Goal: Task Accomplishment & Management: Manage account settings

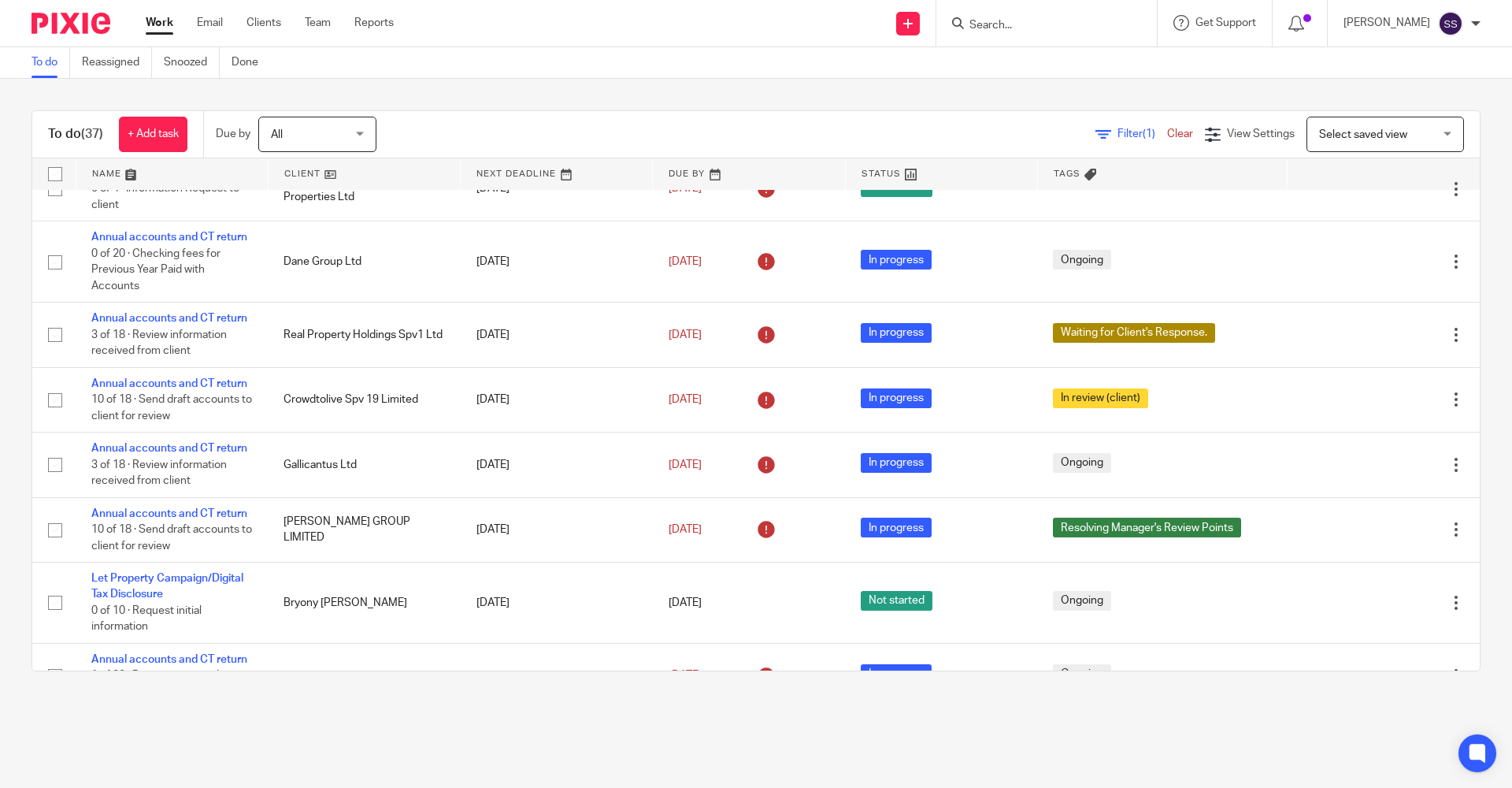
scroll to position [463, 0]
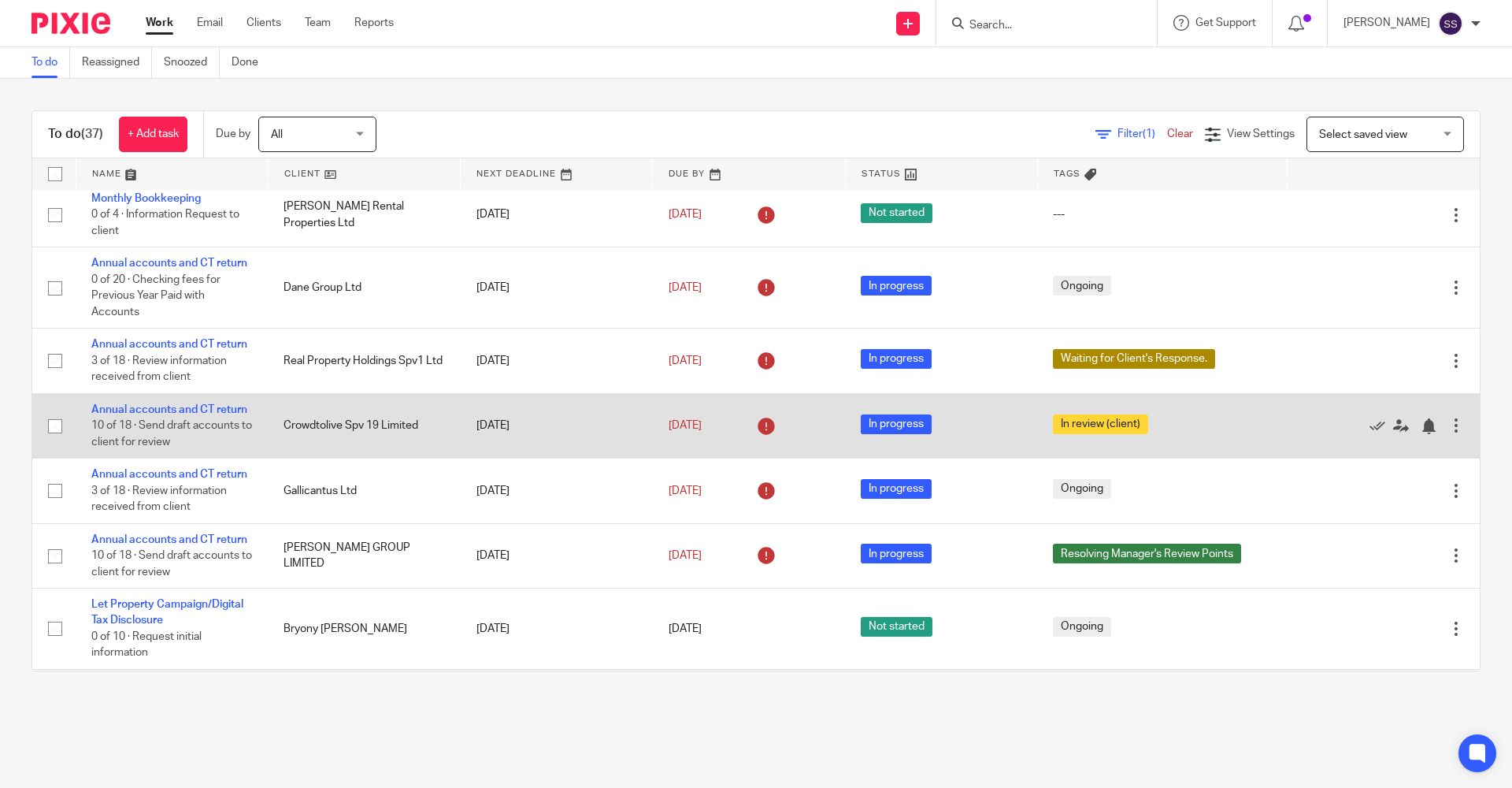
click at [127, 429] on td "Annual accounts and CT return 10 of 18 · Send draft accounts to client for revi…" at bounding box center [171, 425] width 192 height 64
click at [126, 415] on link "Annual accounts and CT return" at bounding box center [169, 409] width 156 height 11
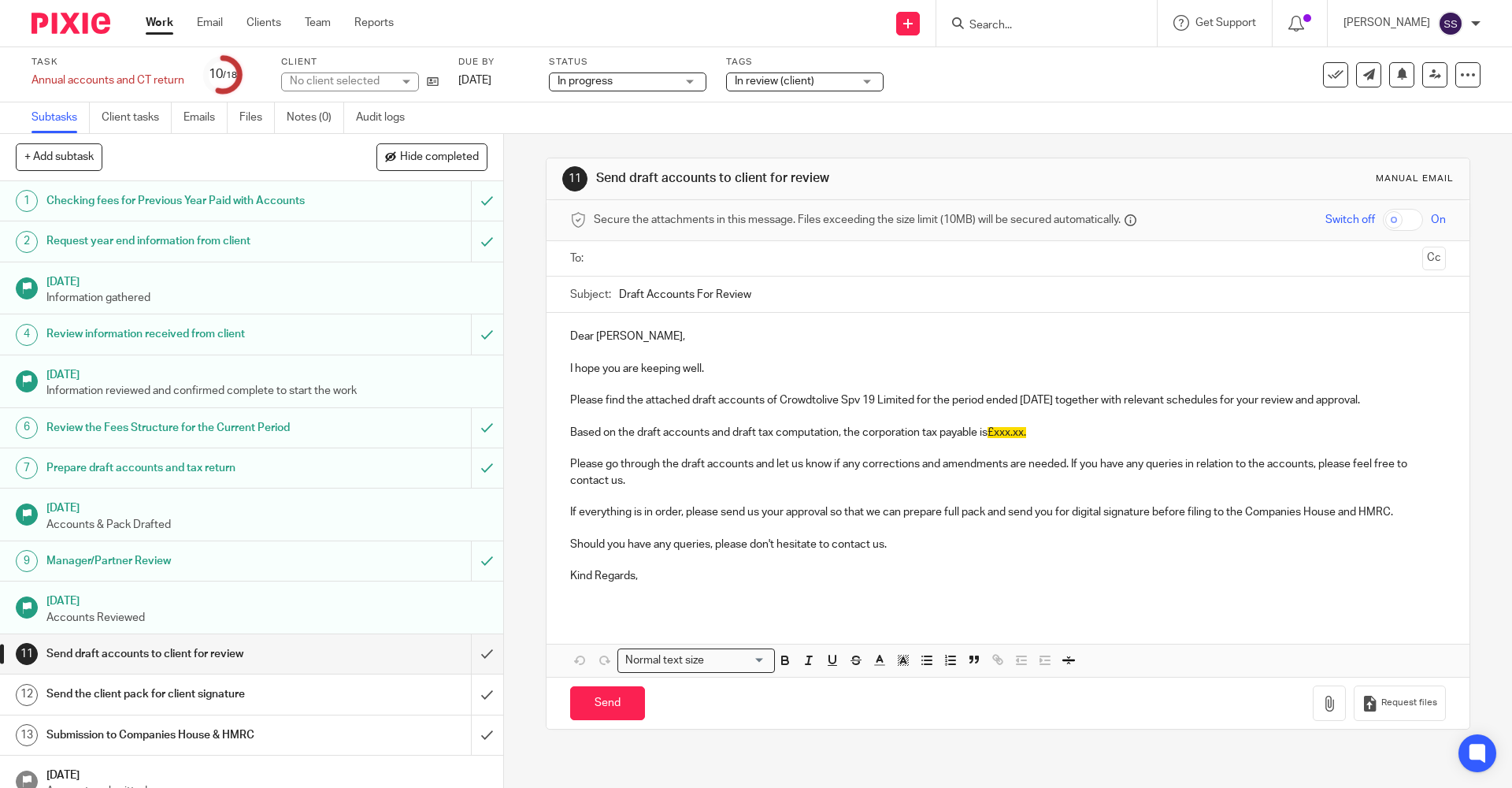
click at [795, 84] on span "In review (client)" at bounding box center [774, 81] width 80 height 11
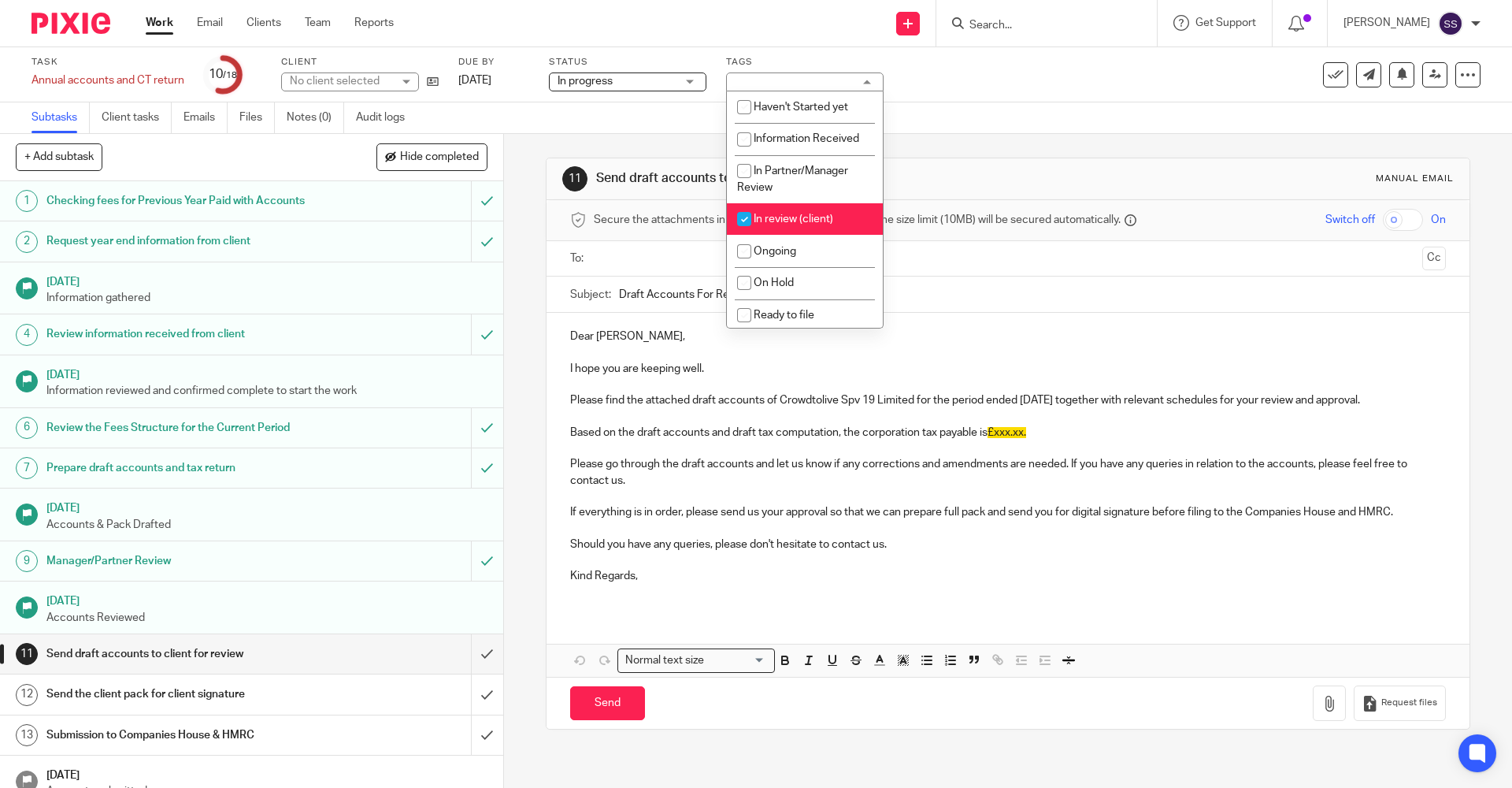
click at [790, 215] on span "In review (client)" at bounding box center [793, 219] width 80 height 11
checkbox input "false"
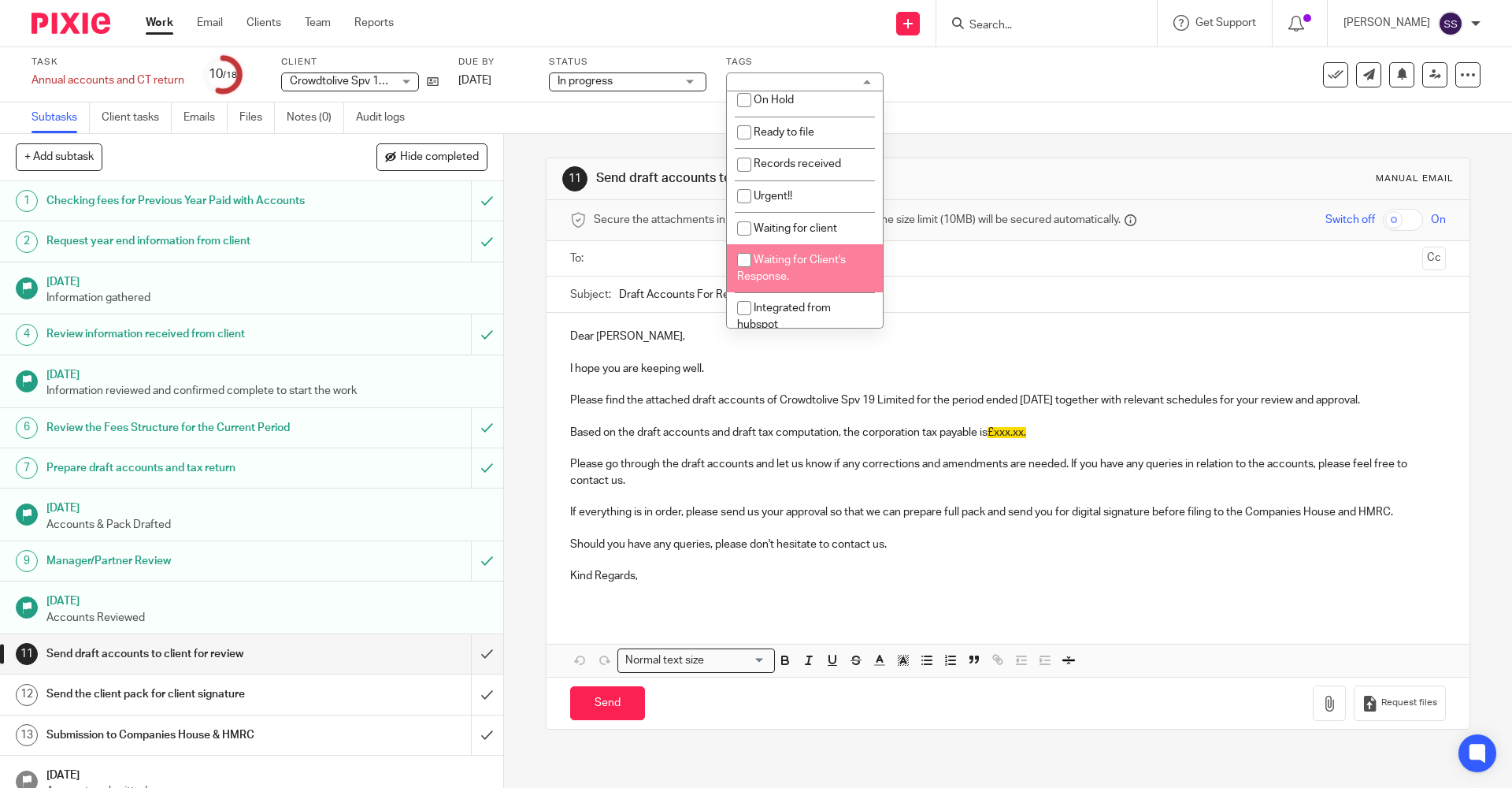
scroll to position [104, 0]
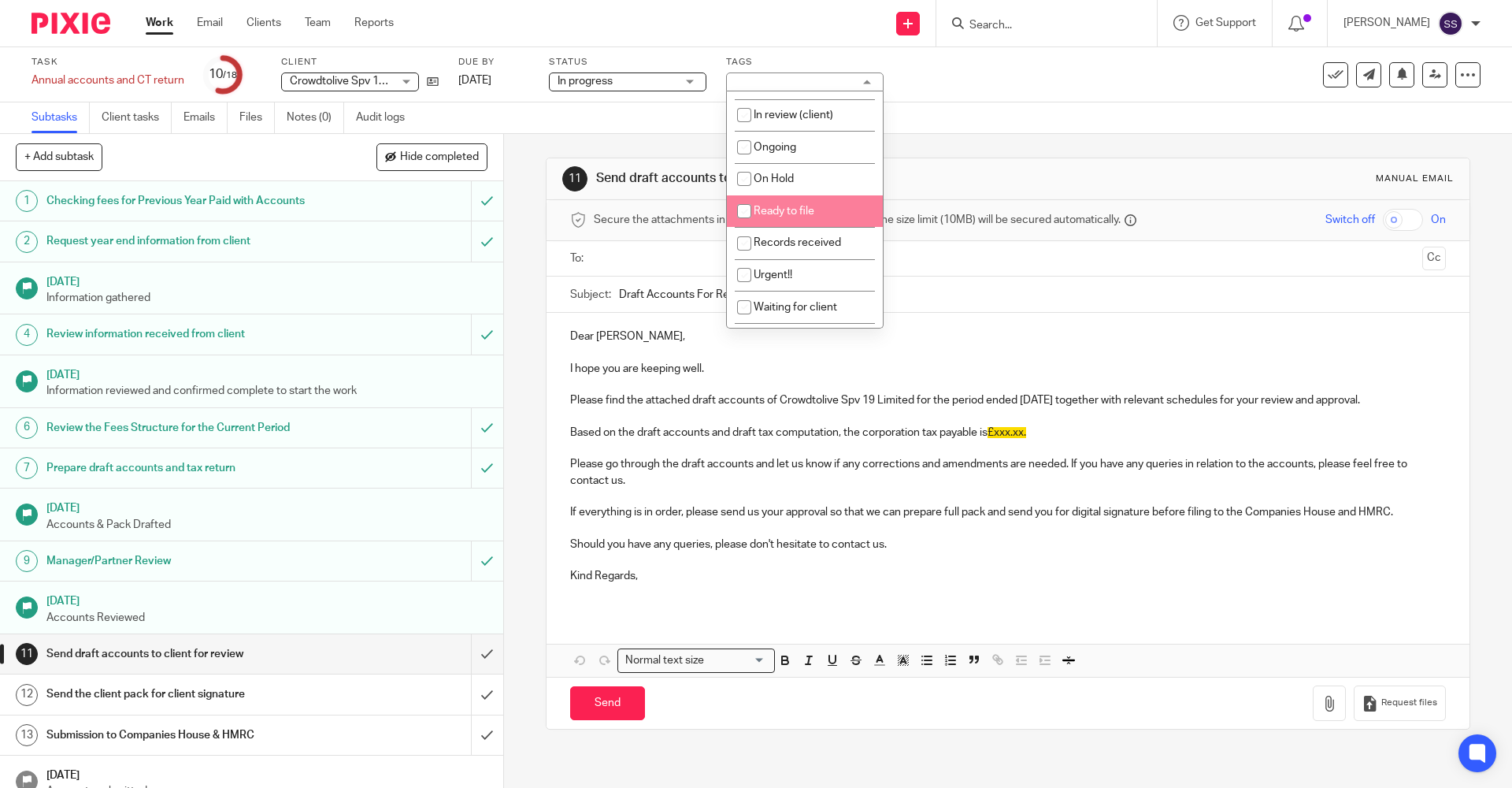
click at [795, 215] on span "Ready to file" at bounding box center [784, 211] width 61 height 11
checkbox input "true"
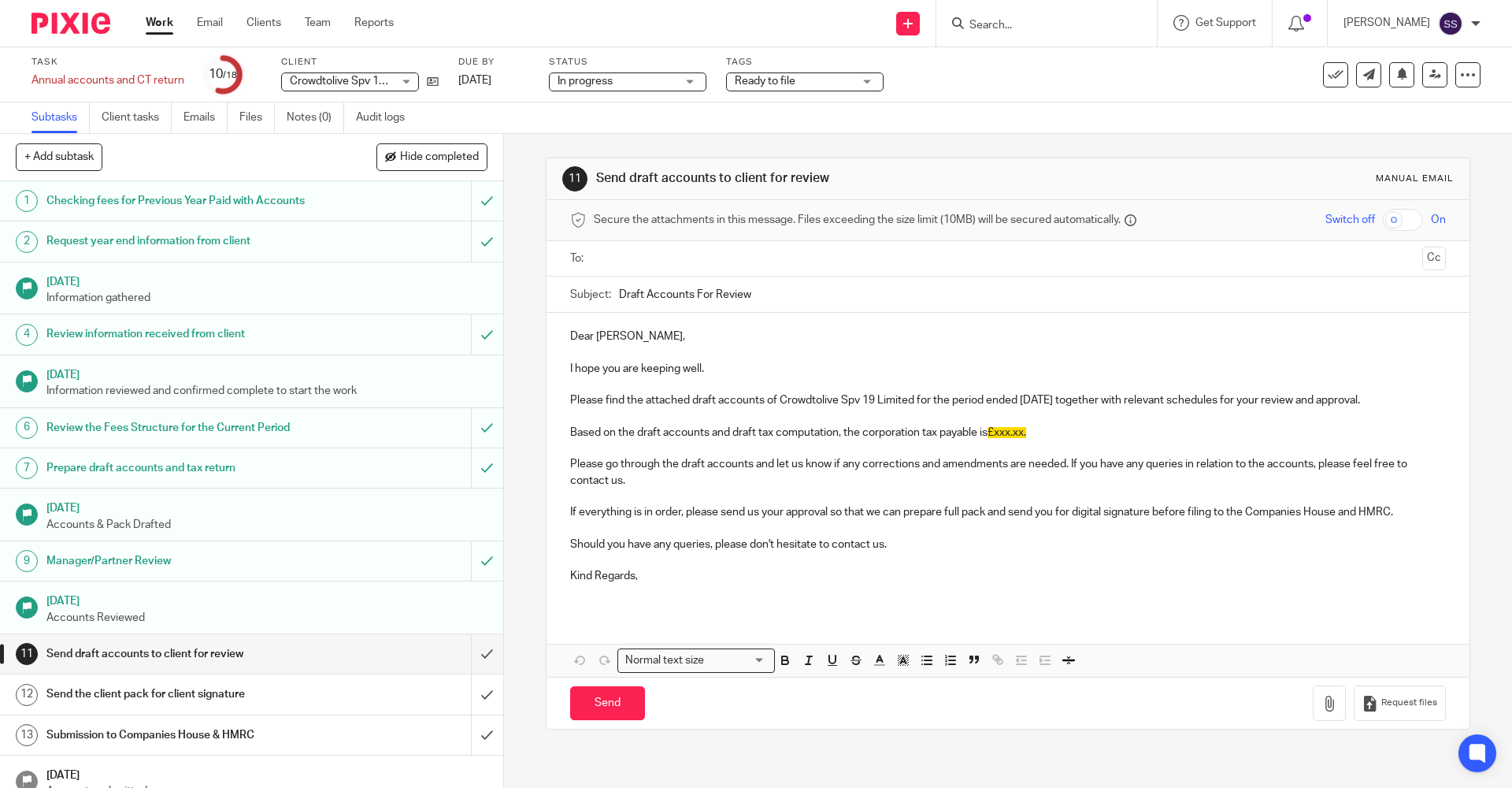
click at [1071, 311] on input "Draft Accounts For Review" at bounding box center [1031, 294] width 826 height 36
click at [181, 25] on ul "Work Email Clients Team Reports" at bounding box center [281, 22] width 272 height 16
click at [165, 26] on link "Work" at bounding box center [159, 22] width 28 height 16
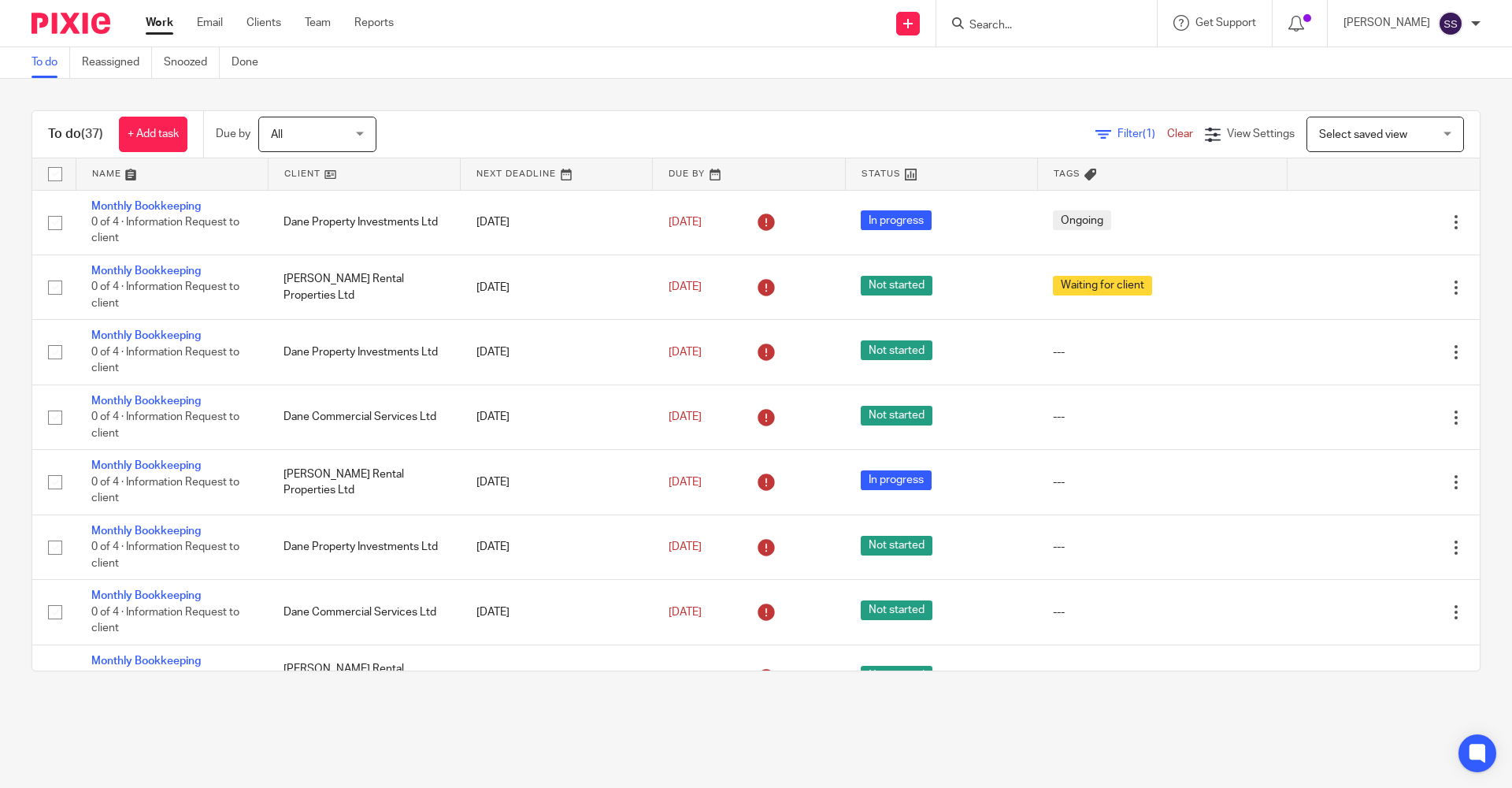
click at [999, 22] on input "Search" at bounding box center [1039, 26] width 142 height 14
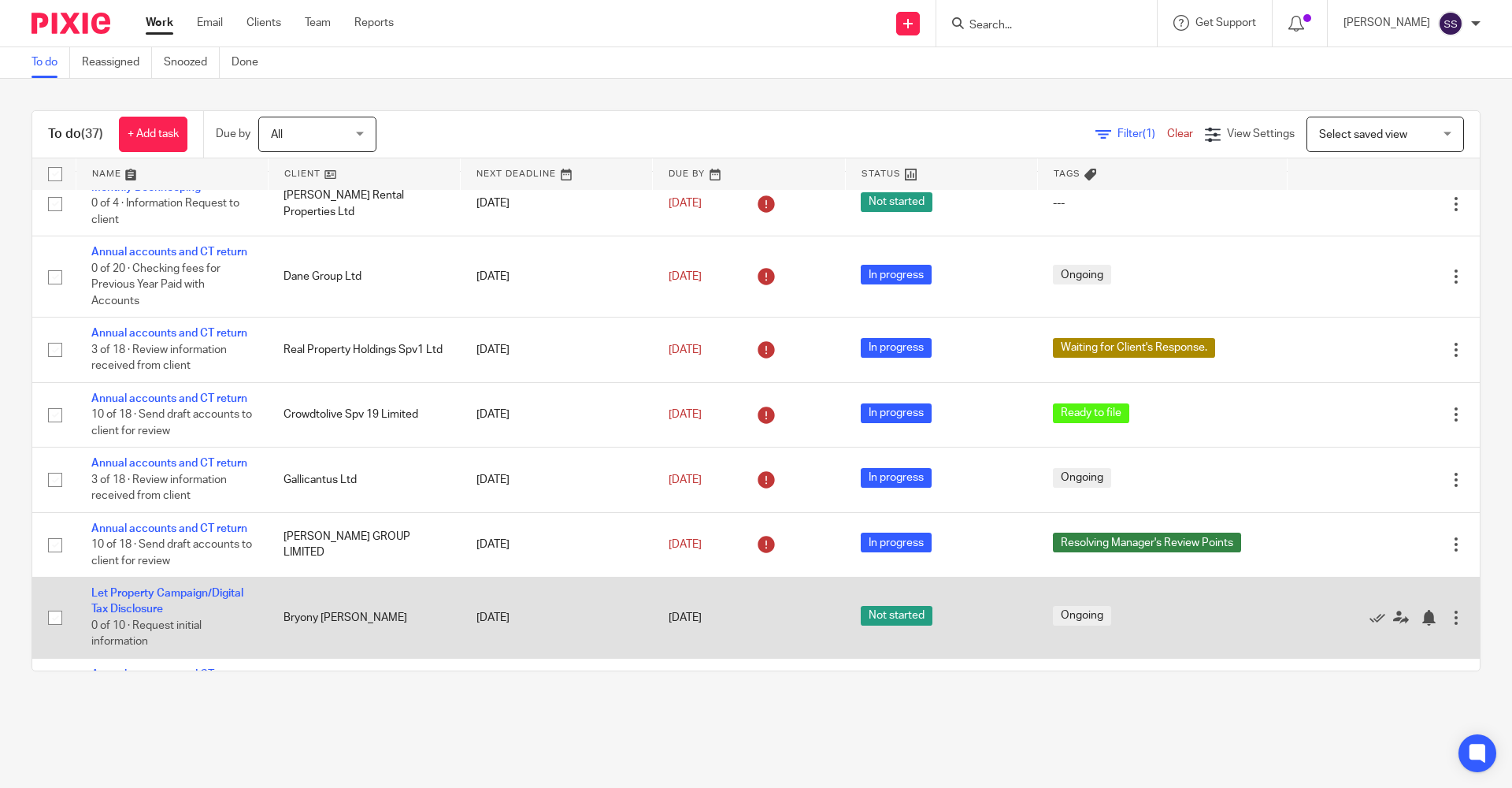
scroll to position [473, 0]
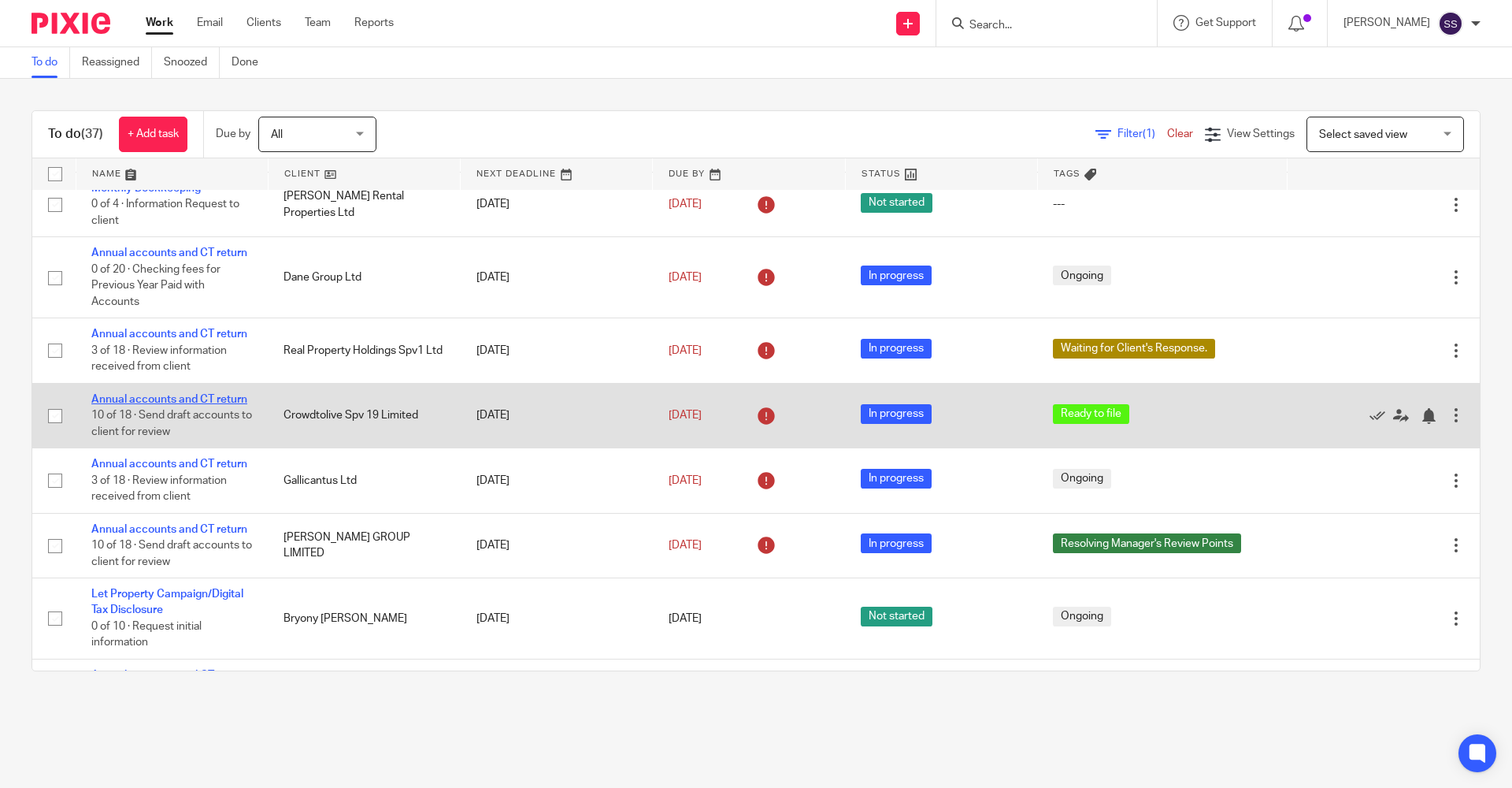
click at [104, 405] on link "Annual accounts and CT return" at bounding box center [169, 399] width 156 height 11
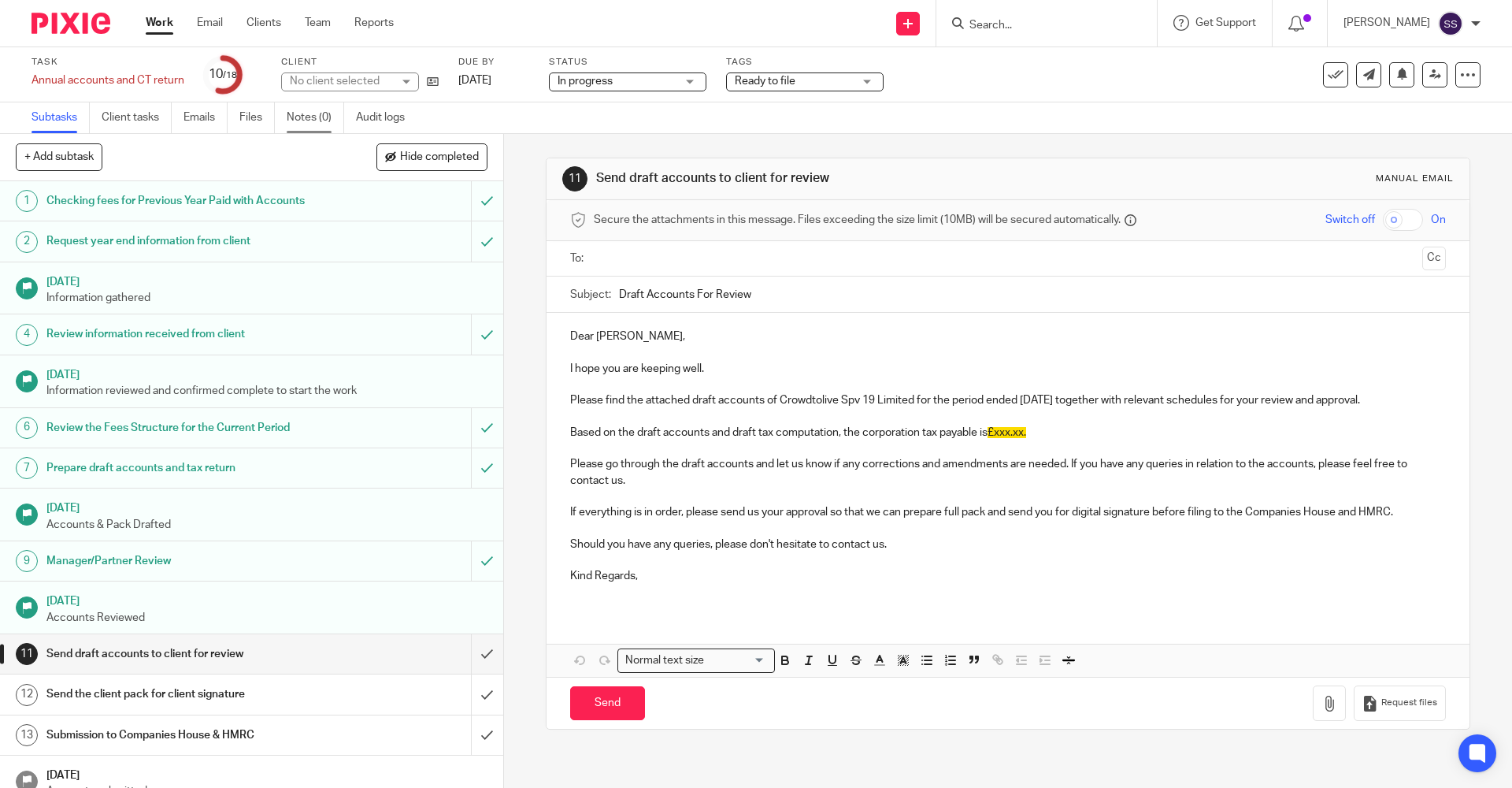
click at [302, 123] on link "Notes (0)" at bounding box center [315, 117] width 58 height 30
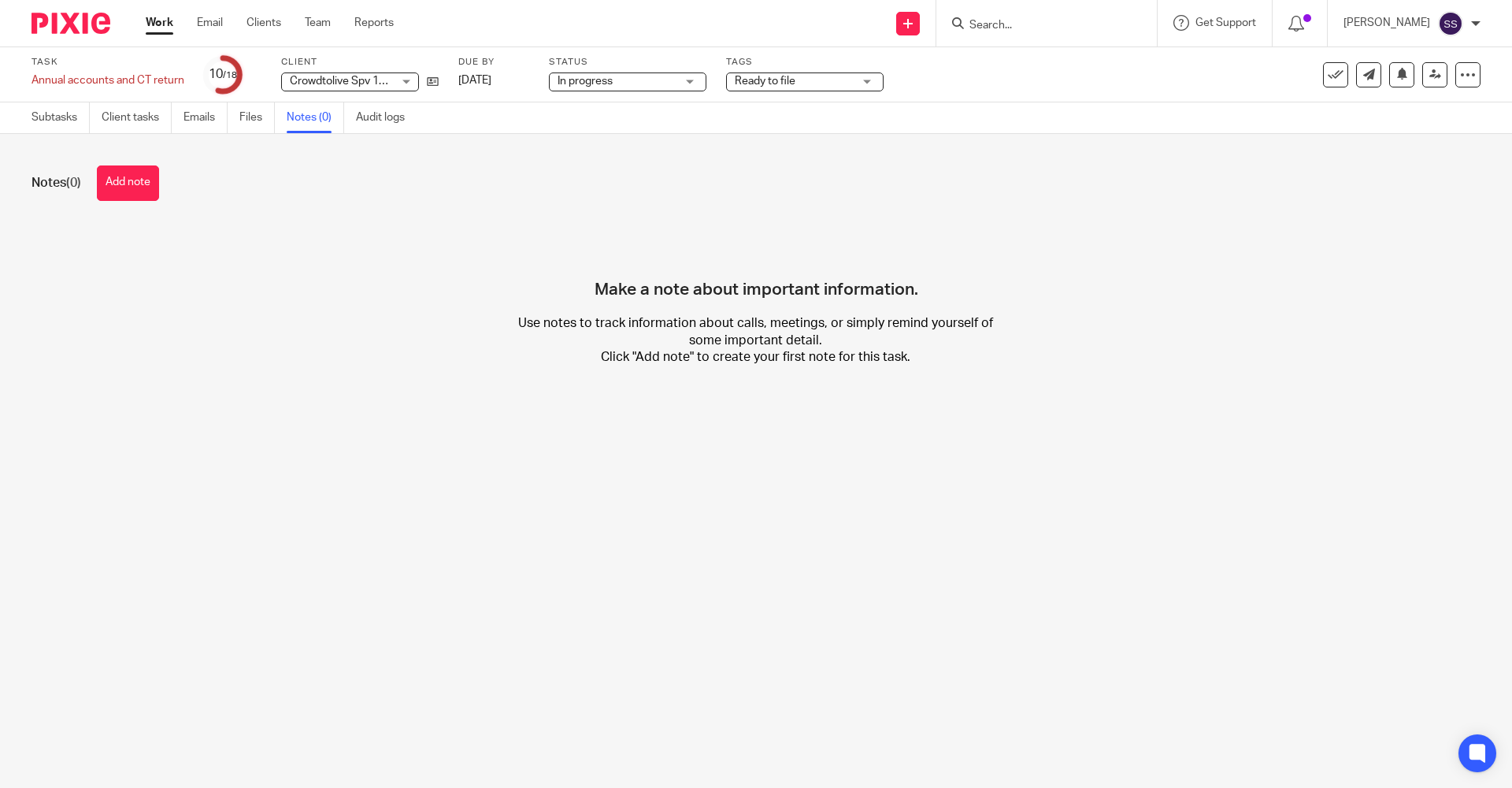
click at [1006, 24] on input "Search" at bounding box center [1039, 26] width 142 height 14
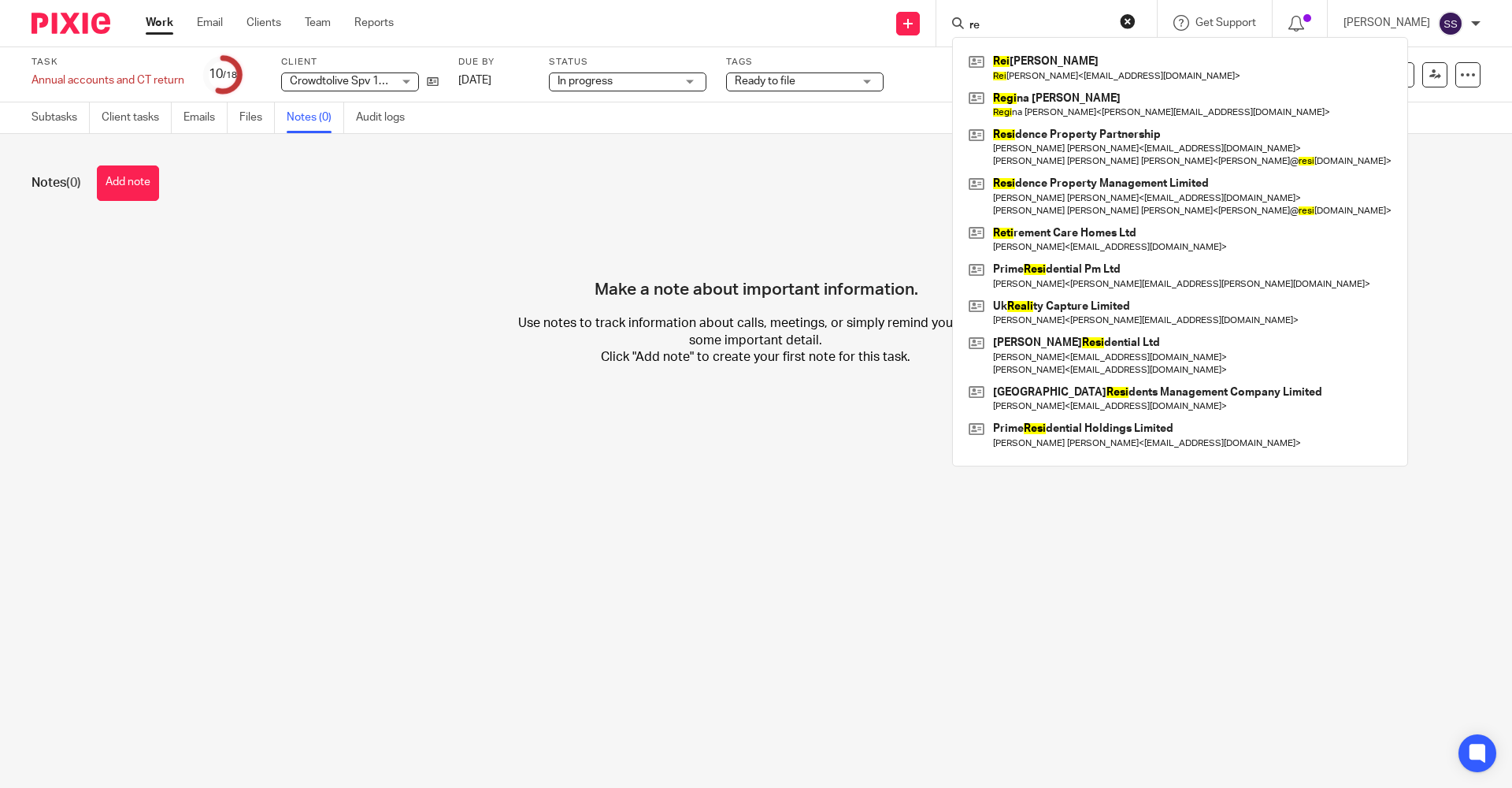
type input "r"
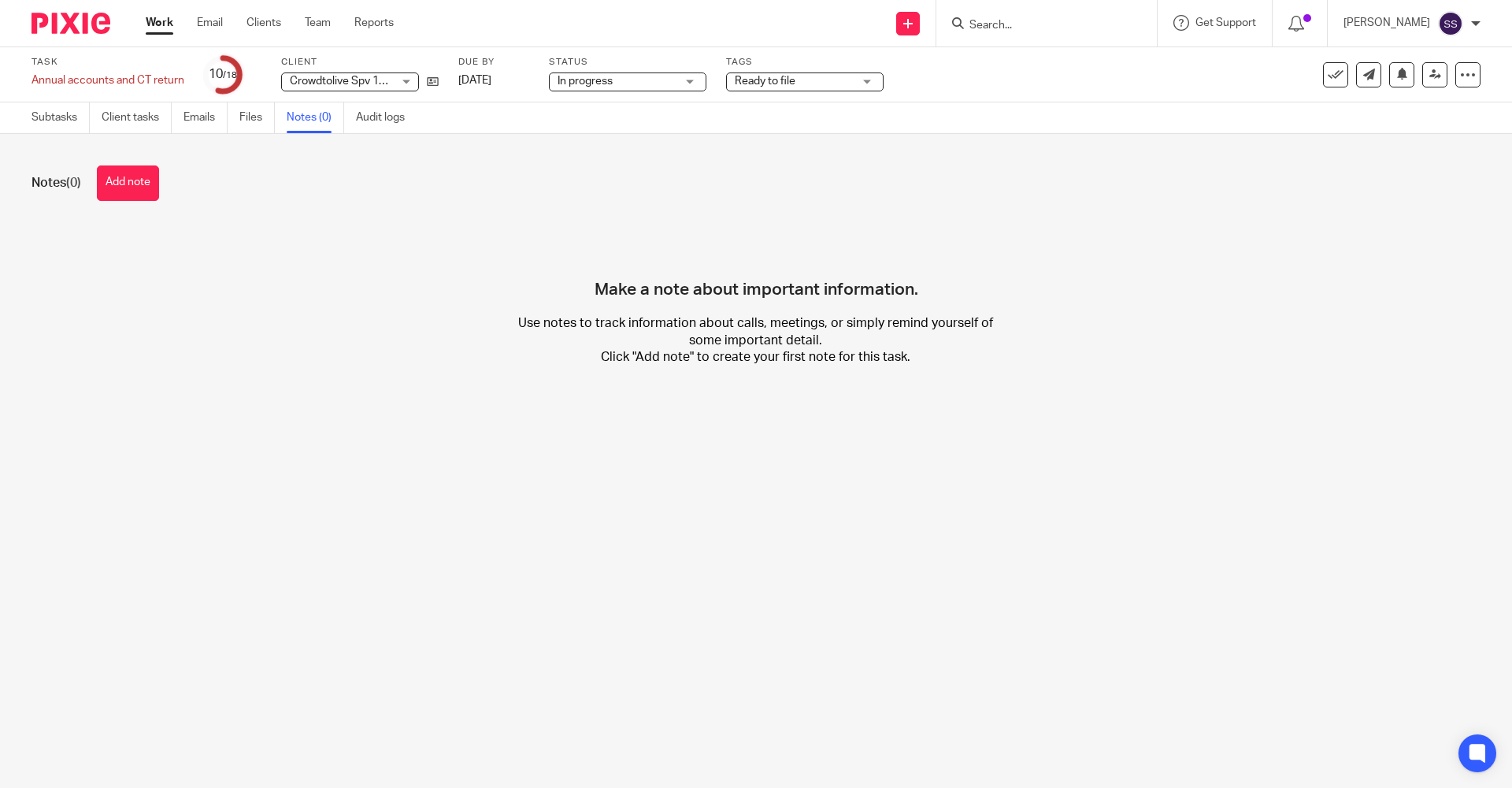
click at [984, 28] on input "Search" at bounding box center [1039, 26] width 142 height 14
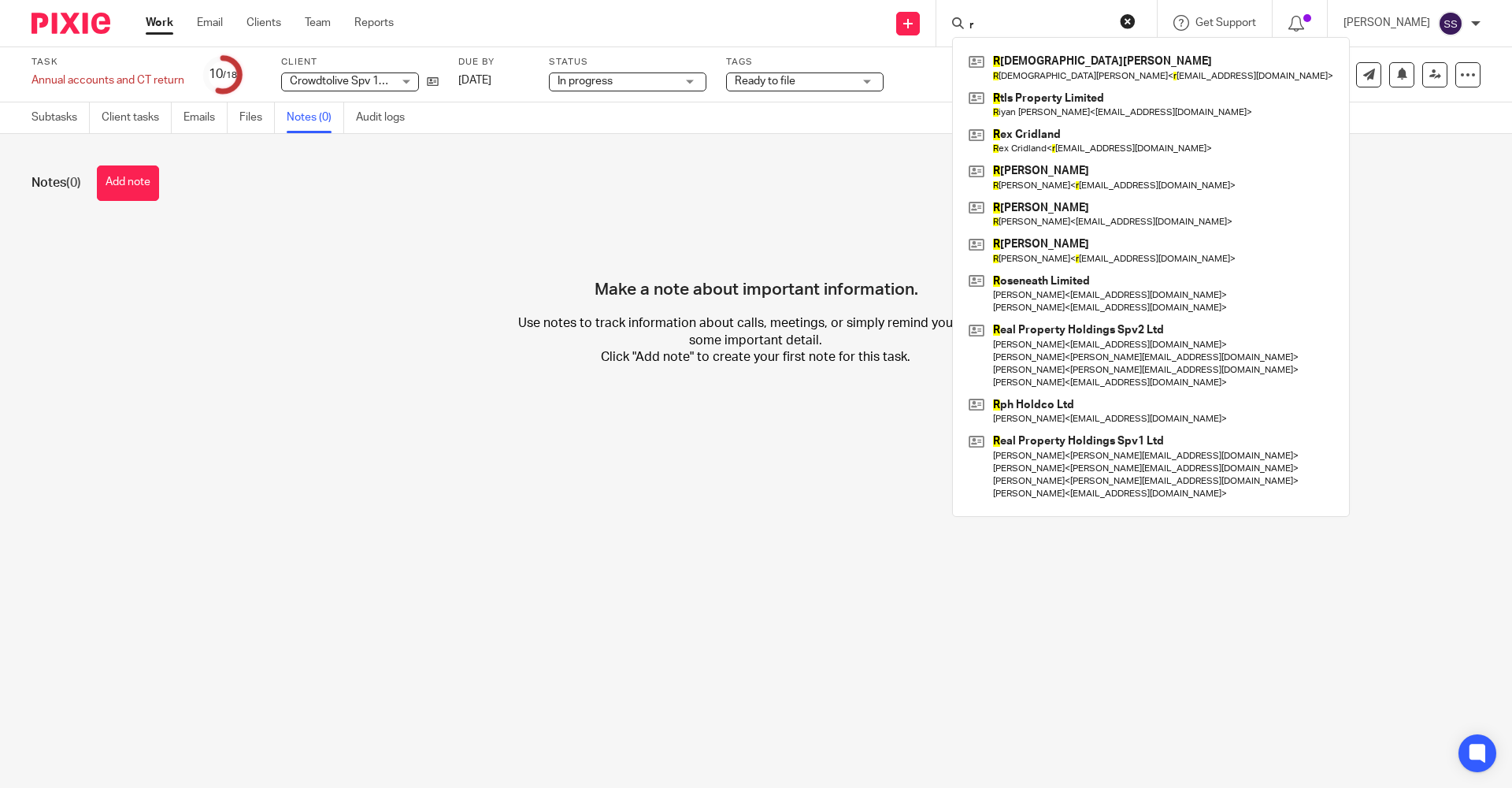
type input "re"
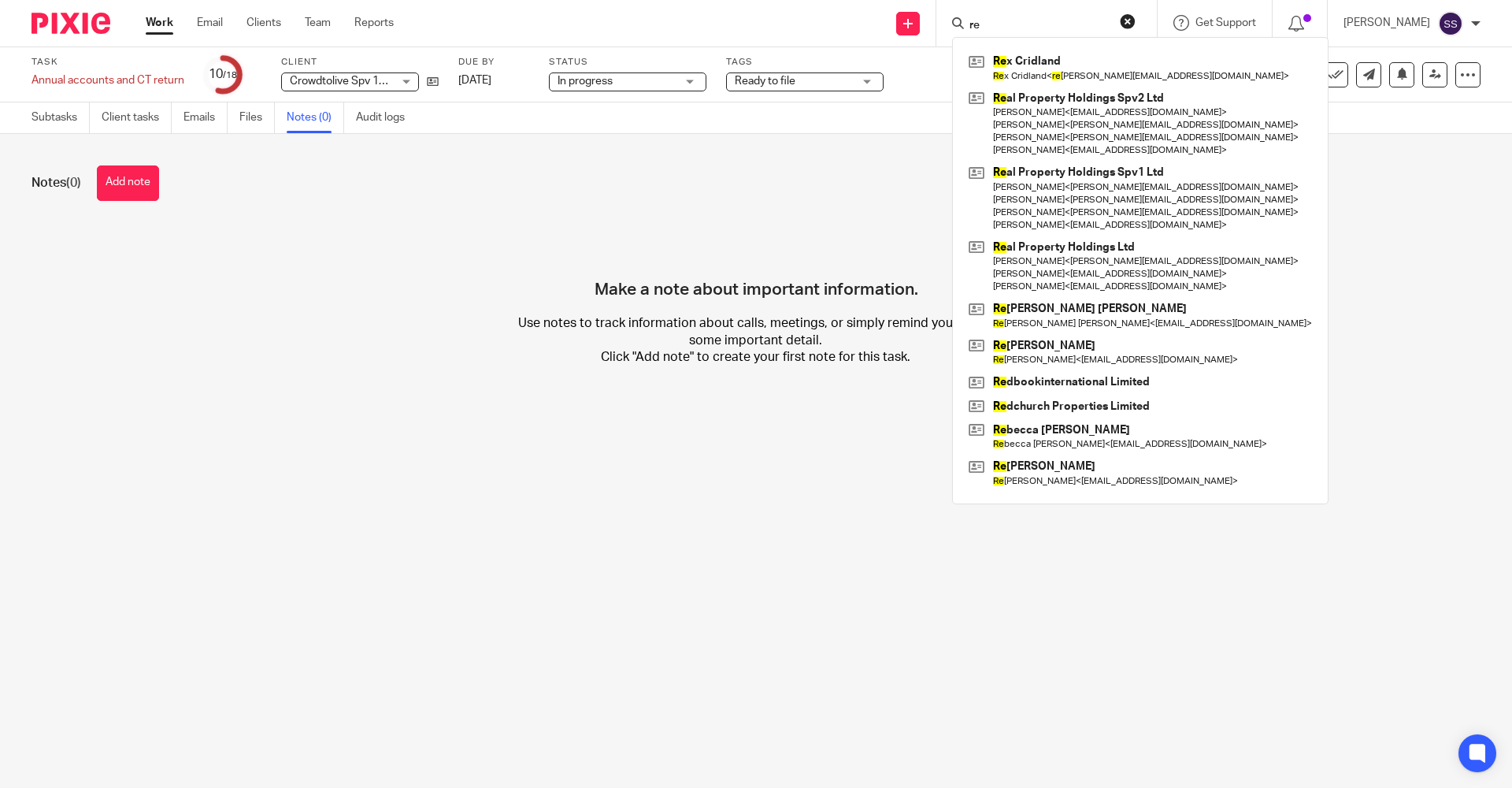
drag, startPoint x: 984, startPoint y: 28, endPoint x: 951, endPoint y: 29, distance: 33.0
click at [951, 29] on div "re Re x Cridland Re x Cridland < re x.cridland@hotmail.co.uk > Re al Property H…" at bounding box center [1047, 23] width 221 height 47
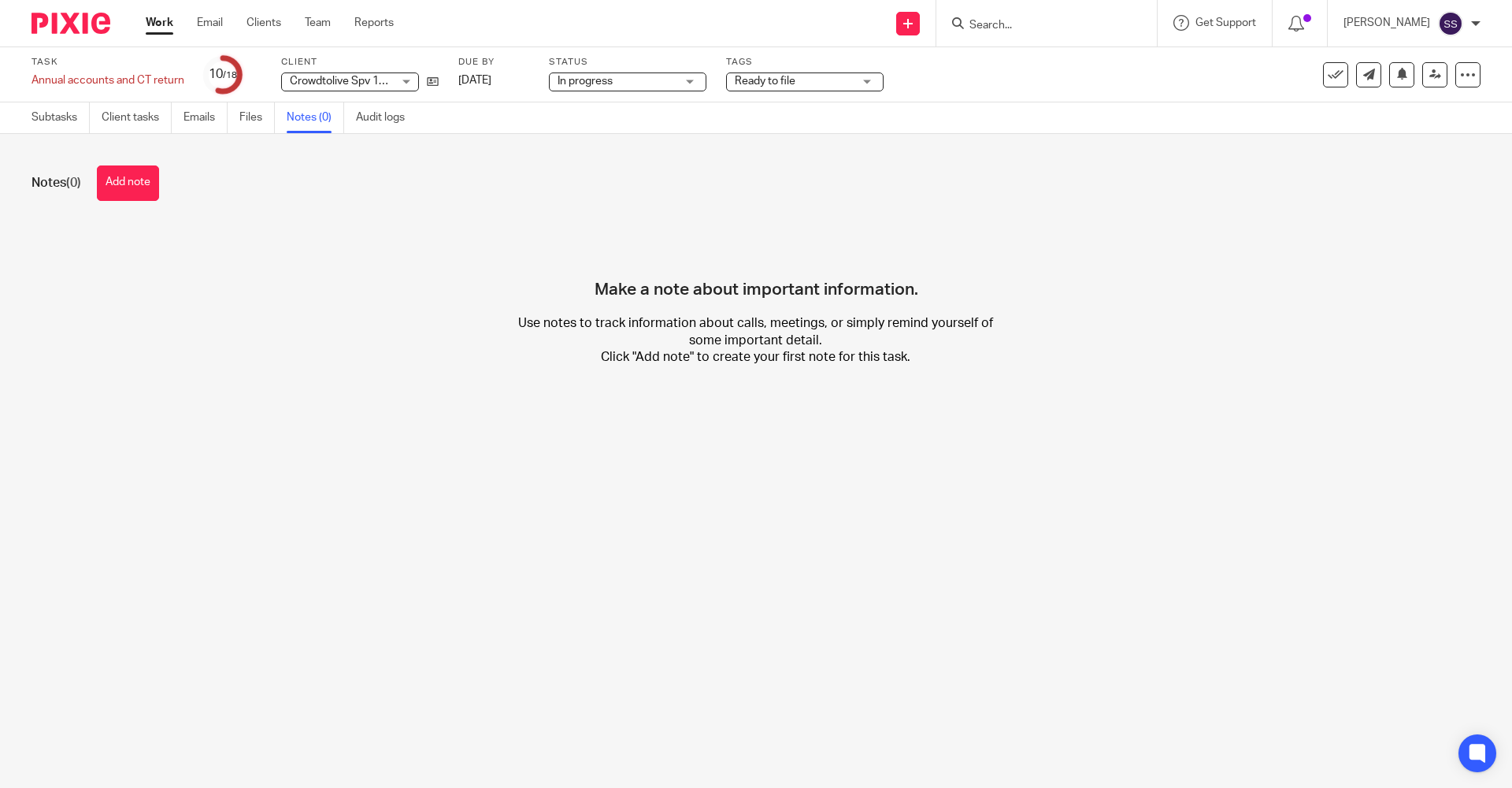
click at [169, 22] on link "Work" at bounding box center [159, 22] width 28 height 16
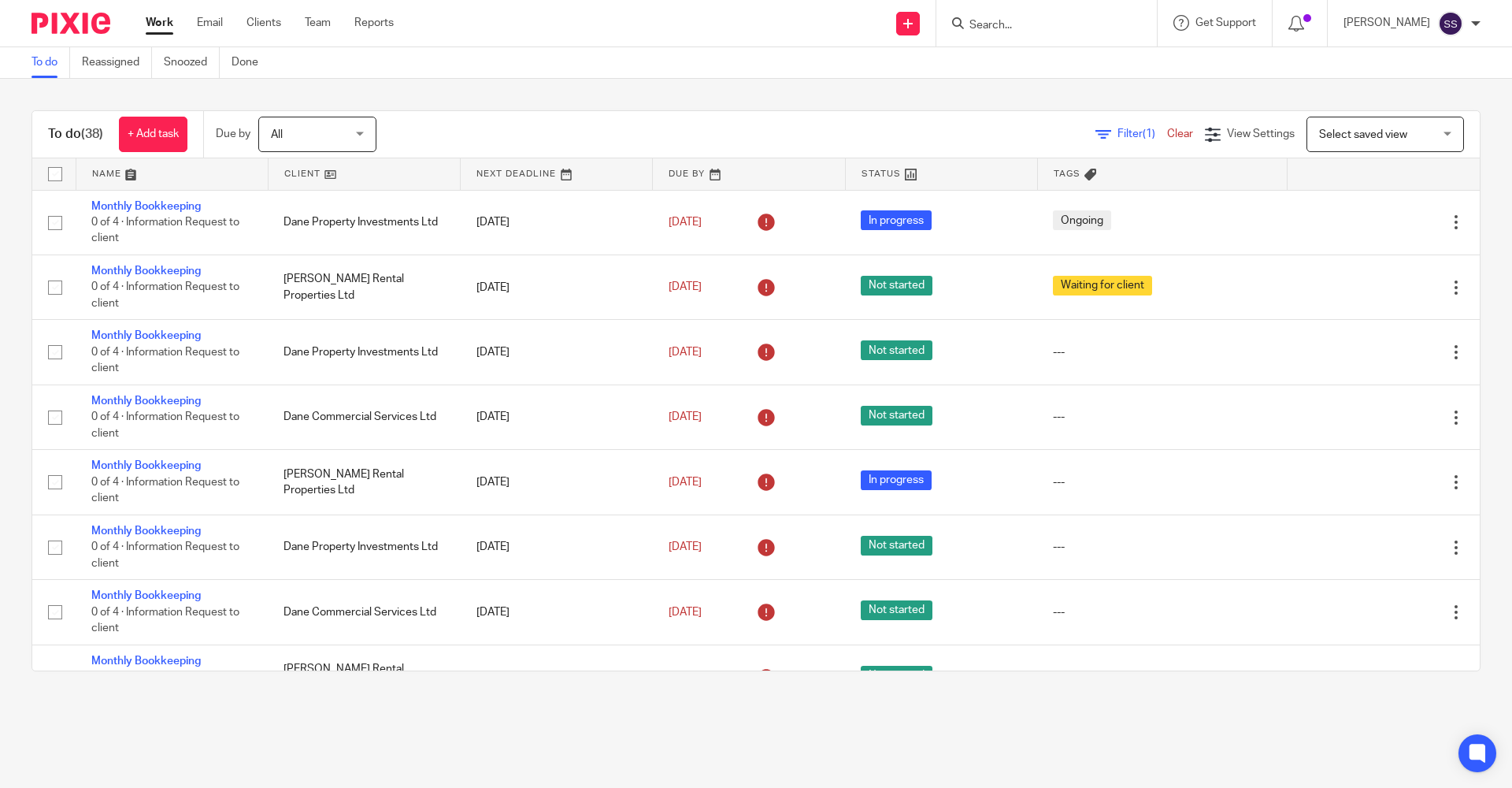
click at [1004, 16] on form at bounding box center [1052, 23] width 167 height 19
click at [984, 19] on input "Search" at bounding box center [1039, 26] width 142 height 14
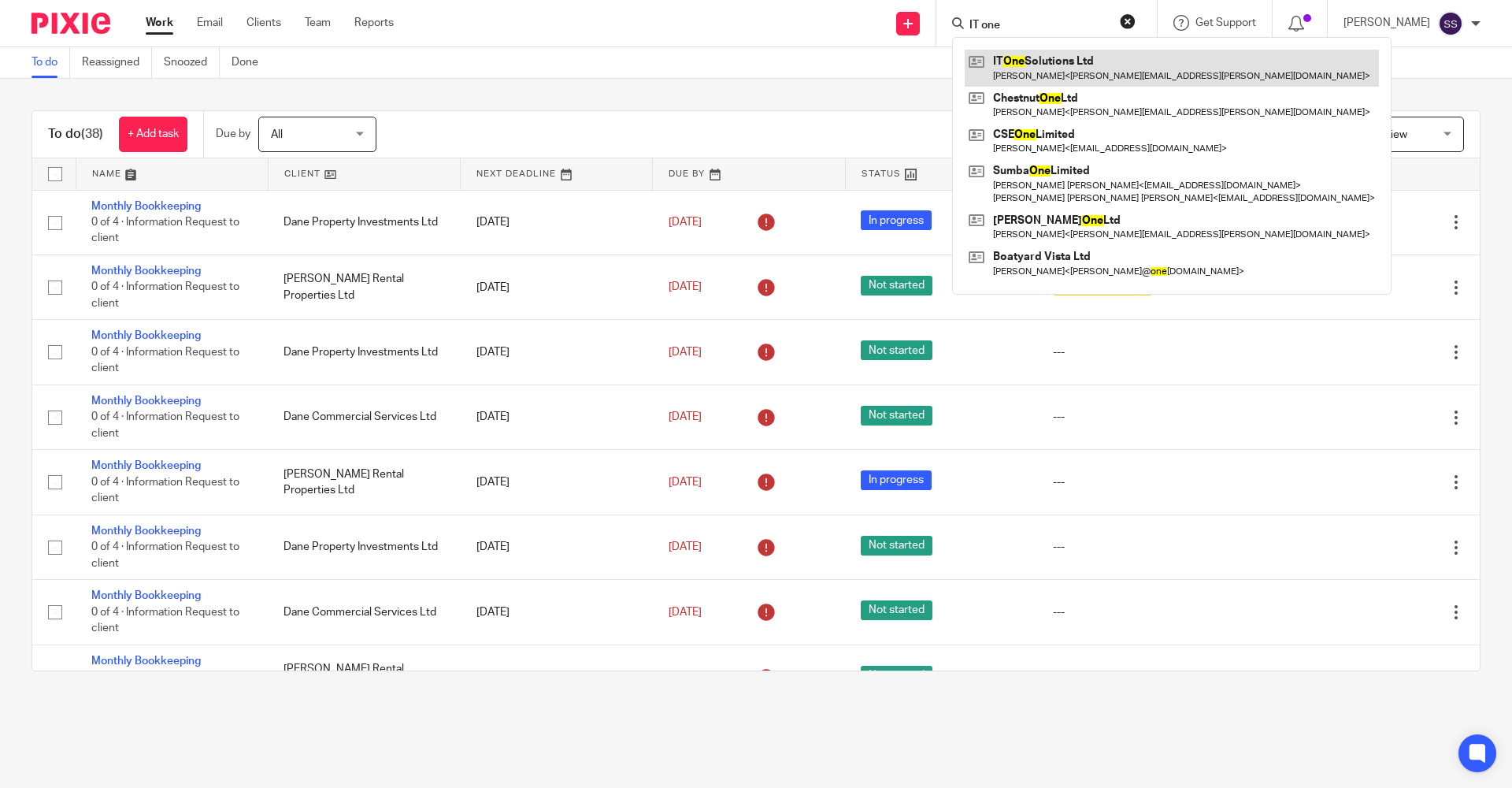
type input "IT one"
click at [1046, 57] on link at bounding box center [1171, 67] width 415 height 36
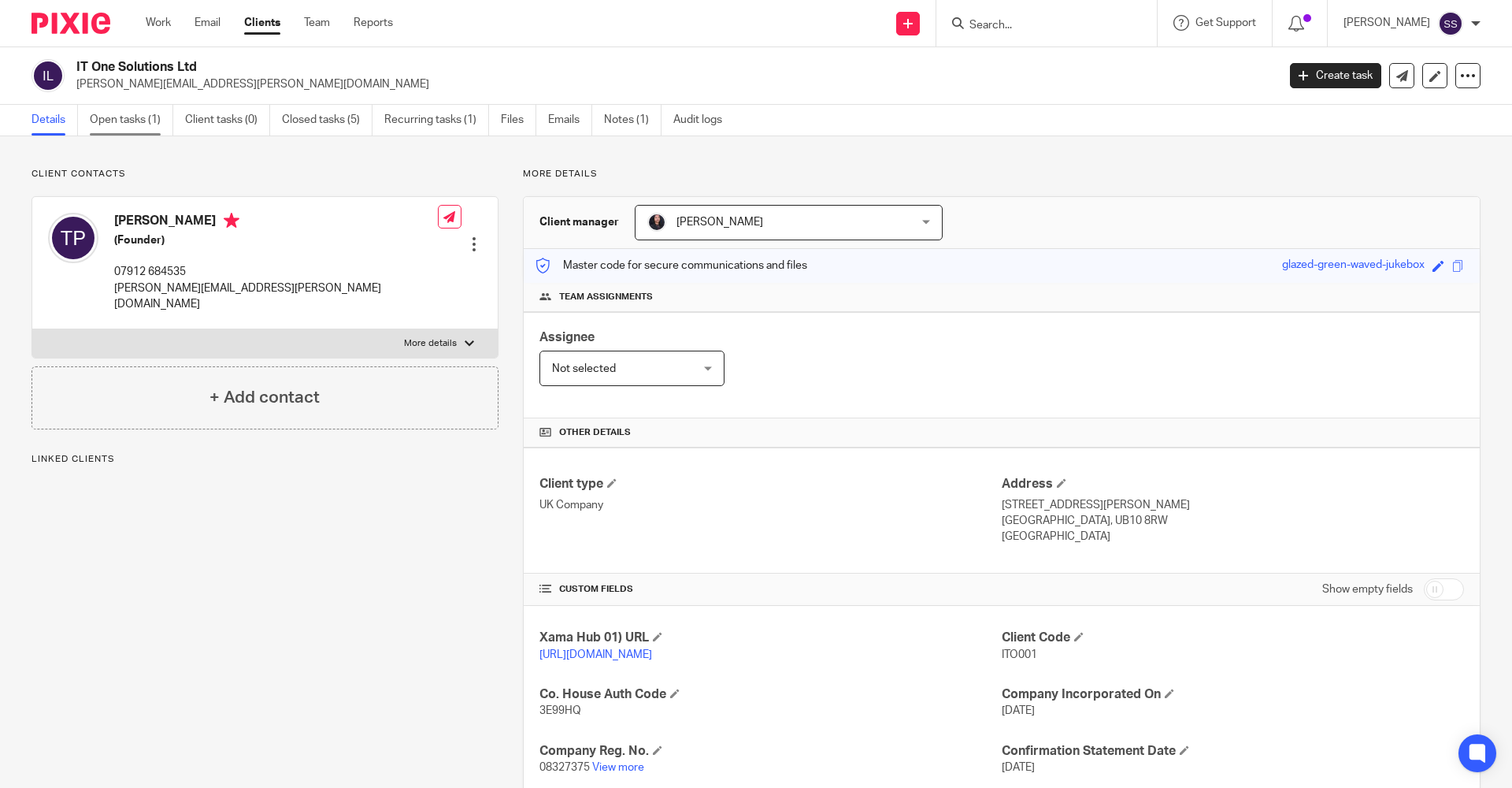
click at [111, 119] on link "Open tasks (1)" at bounding box center [131, 120] width 84 height 30
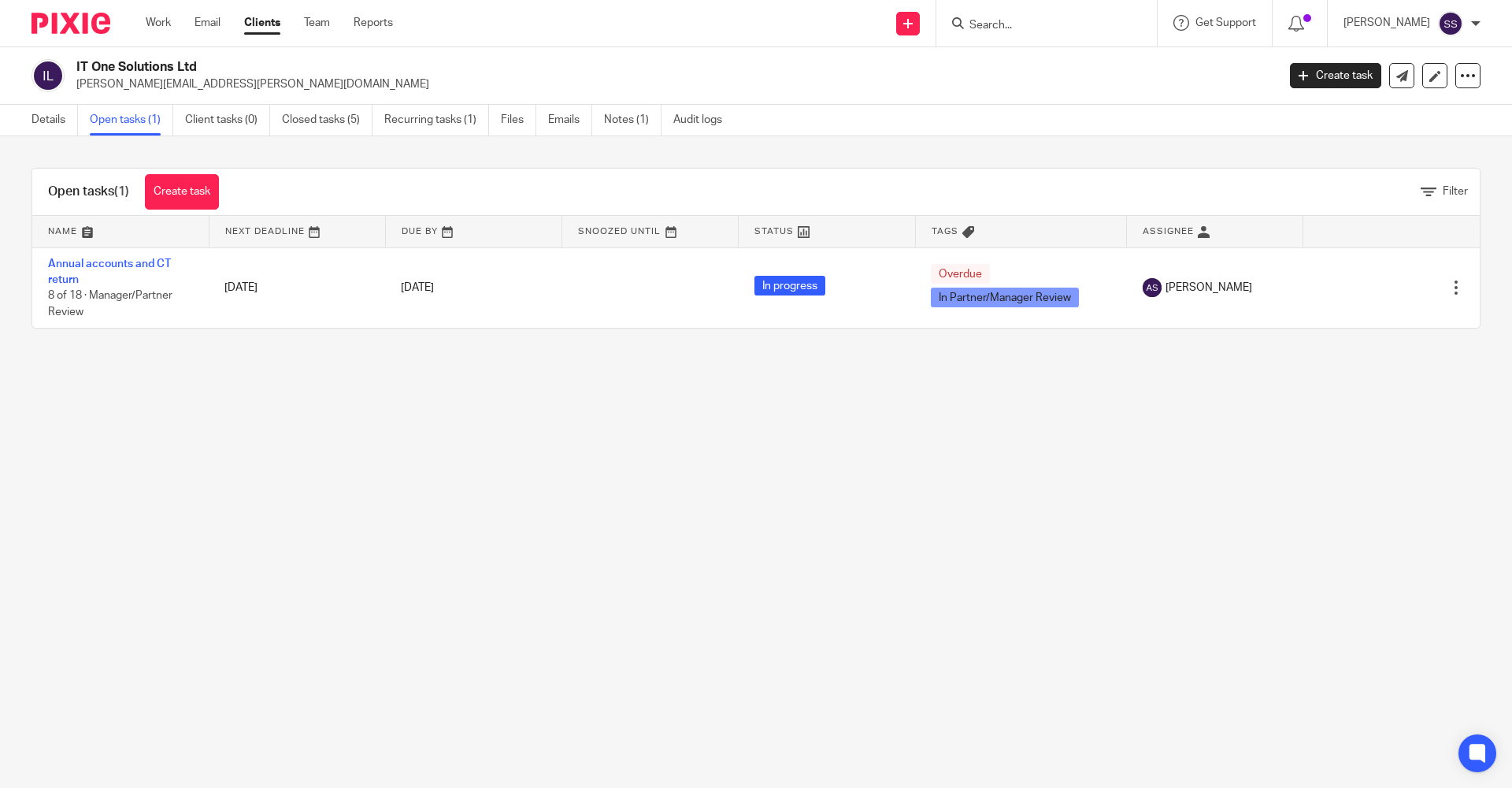
drag, startPoint x: 74, startPoint y: 63, endPoint x: 203, endPoint y: 69, distance: 129.1
click at [203, 69] on div "IT One Solutions Ltd tony.pierson@gmail.com" at bounding box center [648, 75] width 1234 height 33
copy h2 "IT One Solutions Ltd"
click at [53, 115] on link "Details" at bounding box center [54, 120] width 47 height 30
